Goal: Information Seeking & Learning: Understand process/instructions

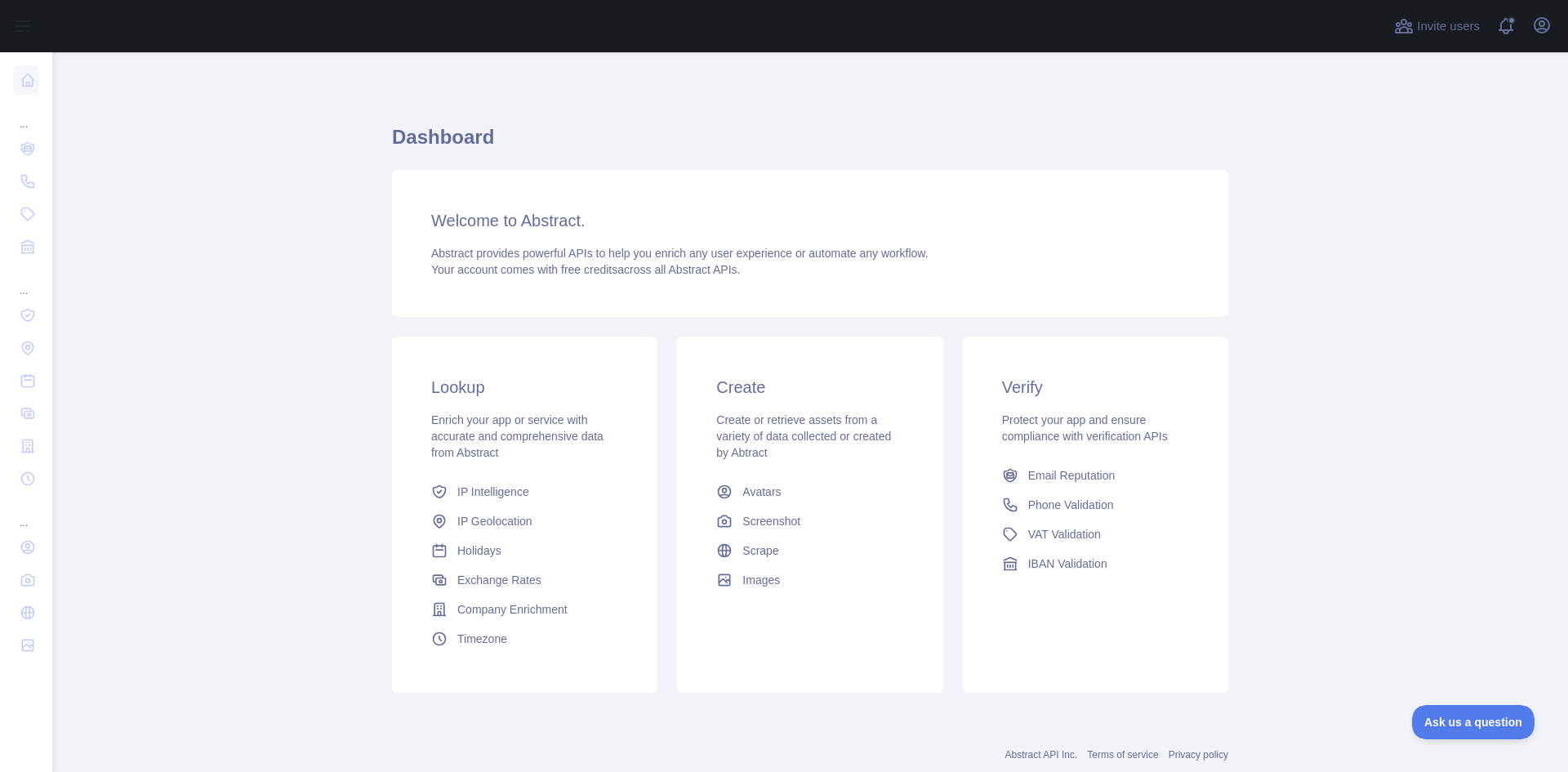
drag, startPoint x: 794, startPoint y: 121, endPoint x: 737, endPoint y: 56, distance: 86.5
click at [794, 120] on div "Dashboard Welcome to Abstract. Abstract provides powerful APIs to help you enri…" at bounding box center [810, 404] width 836 height 624
click at [563, 142] on h1 "Dashboard" at bounding box center [810, 144] width 836 height 39
click at [1084, 478] on span "Email Reputation" at bounding box center [1072, 475] width 88 height 16
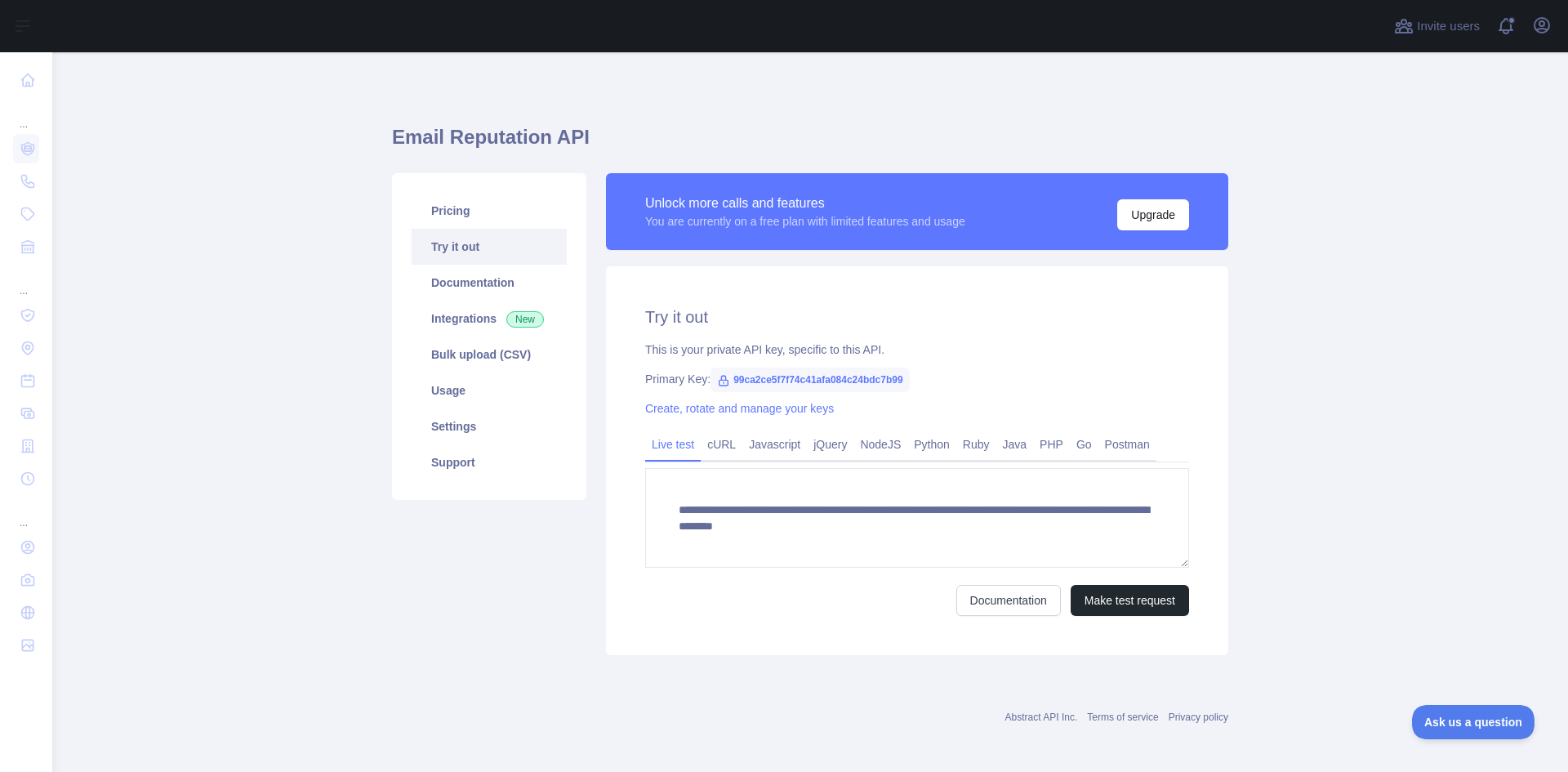
drag, startPoint x: 1319, startPoint y: 553, endPoint x: 1306, endPoint y: 553, distance: 13.0
click at [1320, 553] on main "**********" at bounding box center [810, 412] width 1516 height 720
drag, startPoint x: 1034, startPoint y: 446, endPoint x: 918, endPoint y: 498, distance: 127.1
click at [1035, 446] on link "PHP" at bounding box center [1051, 444] width 36 height 26
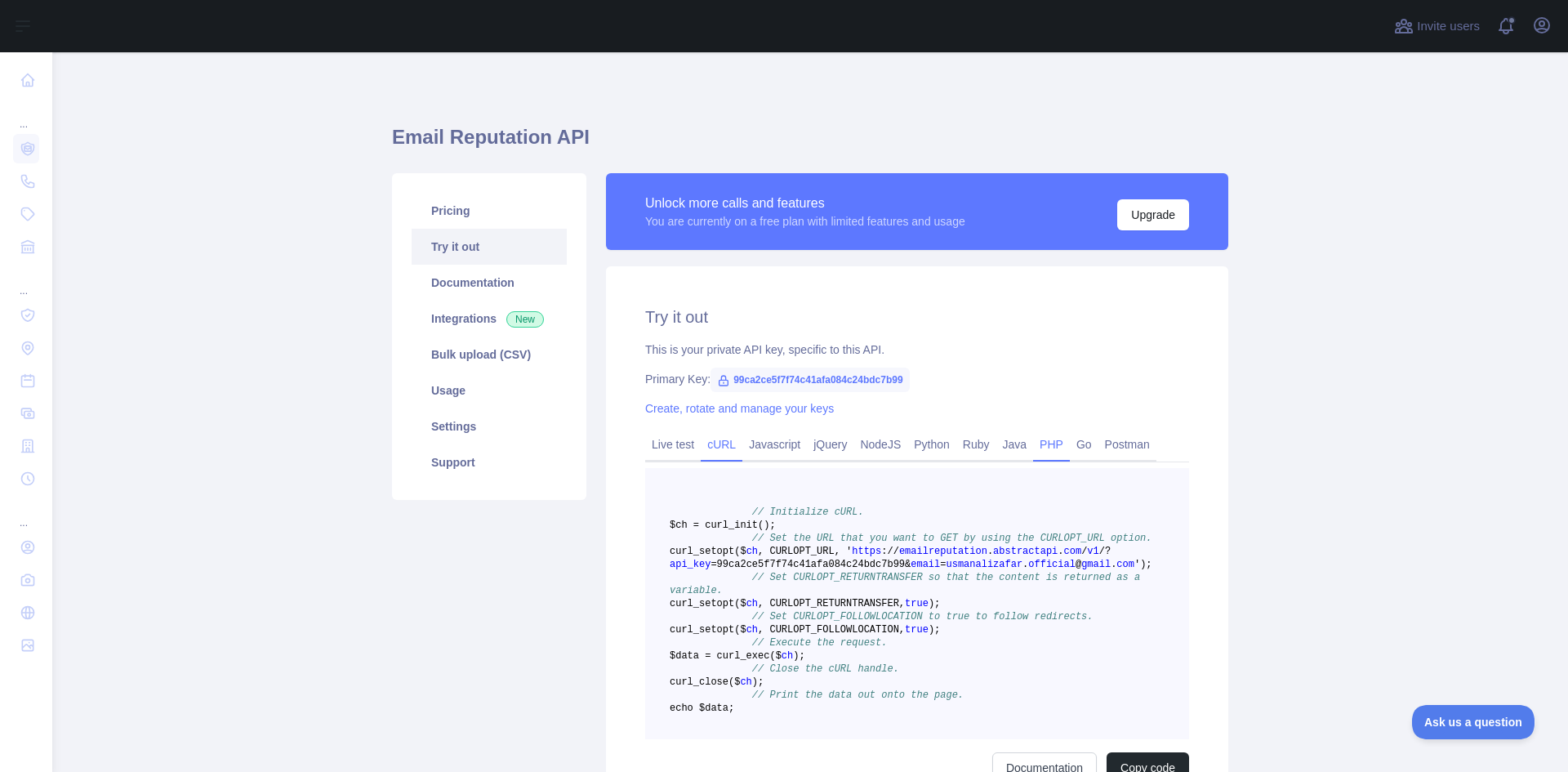
click at [709, 446] on link "cURL" at bounding box center [721, 444] width 42 height 26
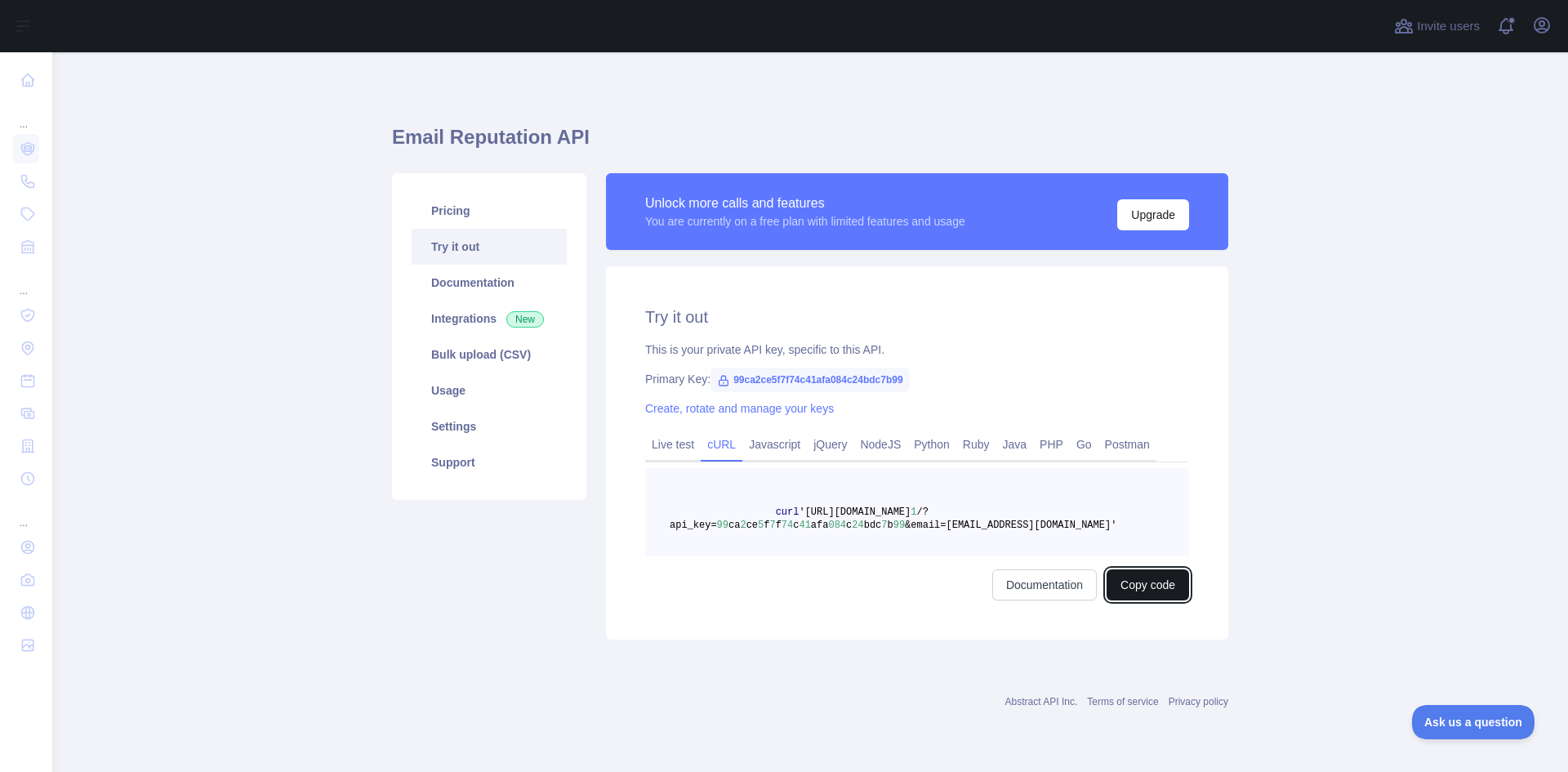
click at [1141, 580] on button "Copy code" at bounding box center [1147, 584] width 82 height 31
click at [892, 145] on h1 "Email Reputation API" at bounding box center [810, 144] width 836 height 39
drag, startPoint x: 801, startPoint y: 117, endPoint x: 827, endPoint y: 33, distance: 87.9
click at [800, 116] on div "Email Reputation API Pricing Try it out Documentation Integrations New Bulk upl…" at bounding box center [810, 377] width 836 height 571
click at [287, 356] on main "Email Reputation API Pricing Try it out Documentation Integrations New Bulk upl…" at bounding box center [810, 412] width 1516 height 720
